Goal: Information Seeking & Learning: Learn about a topic

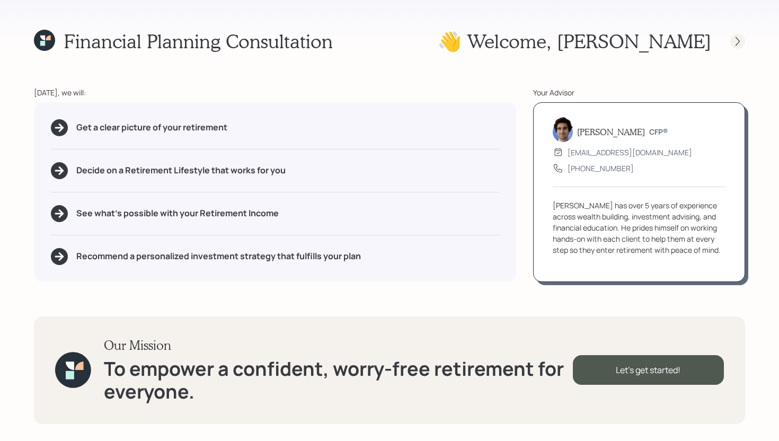
click at [739, 42] on icon at bounding box center [737, 41] width 11 height 11
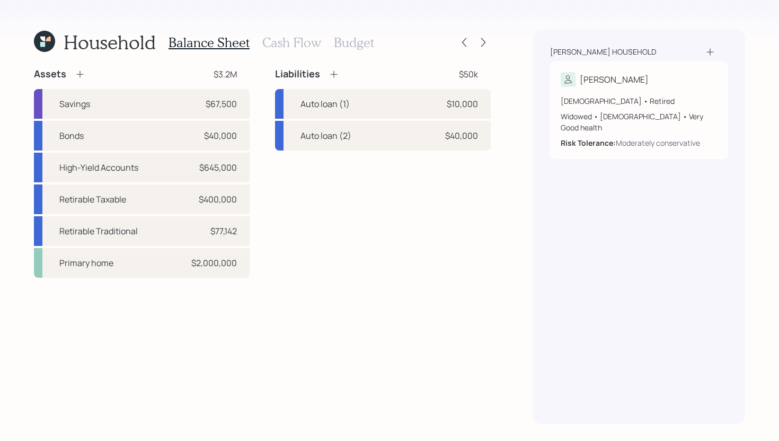
click at [494, 40] on div "Household Balance Sheet Cash Flow Budget Assets $3.2M Savings $67,500 Bonds $40…" at bounding box center [389, 220] width 779 height 441
click at [484, 40] on icon at bounding box center [483, 42] width 11 height 11
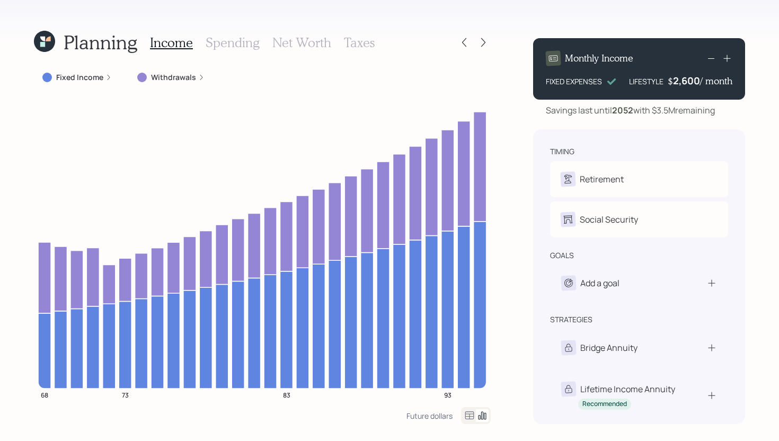
click at [300, 38] on h3 "Net Worth" at bounding box center [301, 42] width 59 height 15
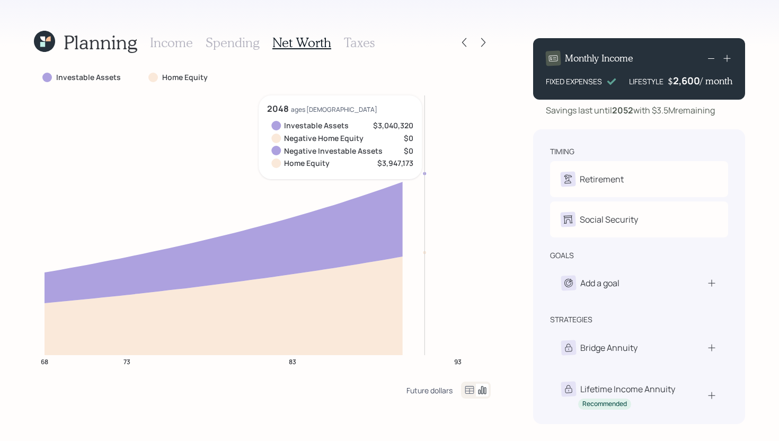
click at [426, 394] on div "Future dollars" at bounding box center [430, 390] width 46 height 10
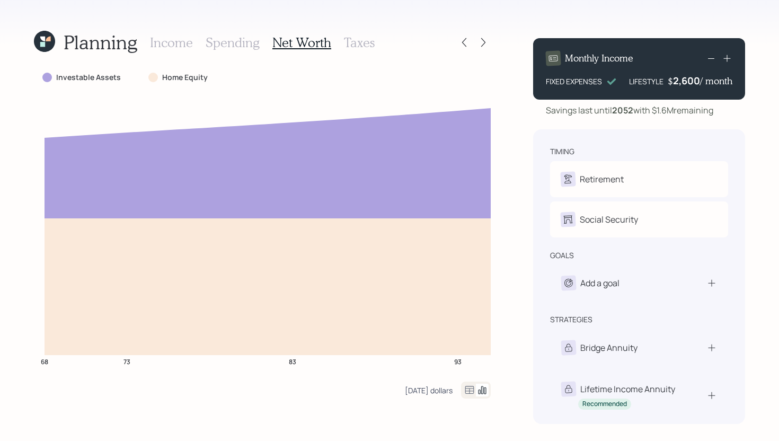
click at [442, 394] on div "Today's dollars" at bounding box center [429, 390] width 48 height 10
